Goal: Entertainment & Leisure: Consume media (video, audio)

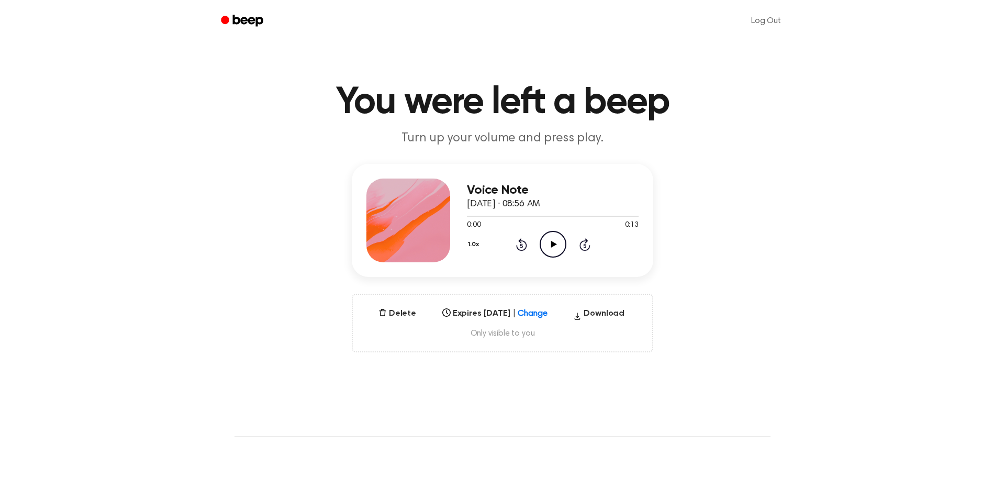
click at [547, 236] on icon "Play Audio" at bounding box center [553, 244] width 27 height 27
click at [550, 243] on icon "Pause Audio" at bounding box center [553, 244] width 27 height 27
click at [555, 238] on icon "Play Audio" at bounding box center [553, 244] width 27 height 27
click at [552, 242] on icon at bounding box center [553, 244] width 5 height 7
